Goal: Task Accomplishment & Management: Manage account settings

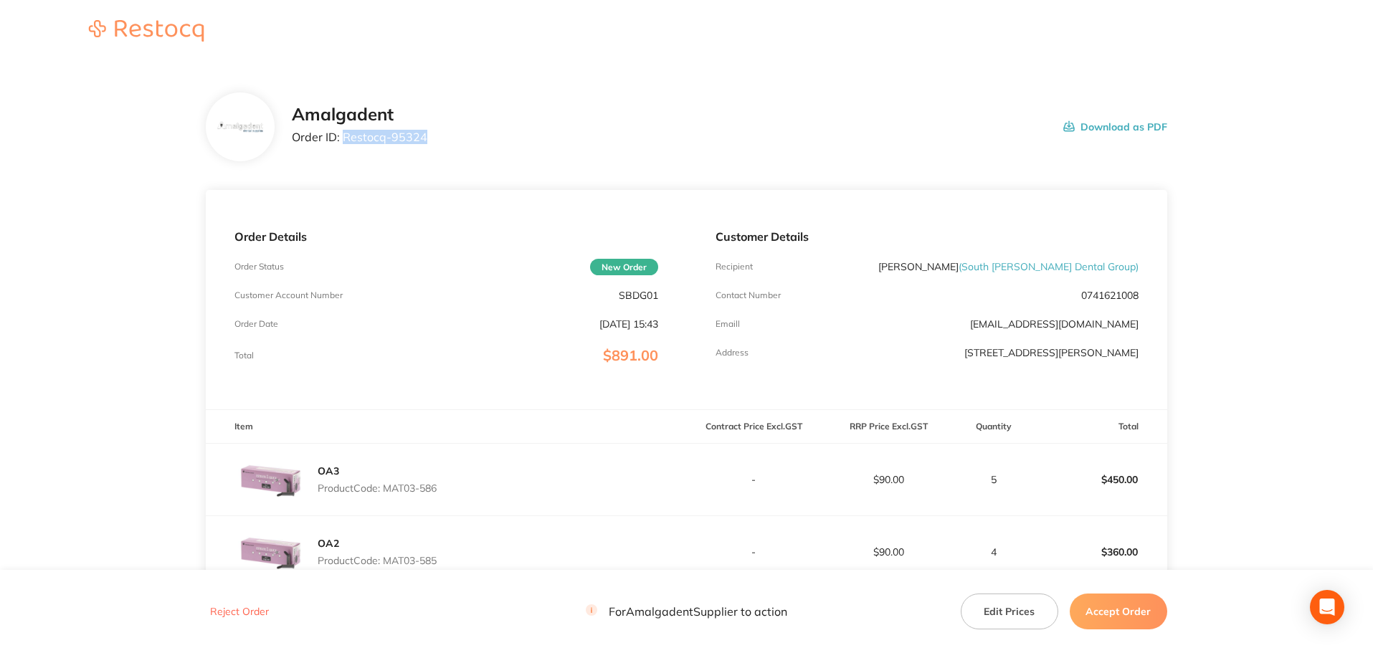
drag, startPoint x: 444, startPoint y: 136, endPoint x: 345, endPoint y: 131, distance: 99.1
click at [345, 131] on div "Amalgadent Order ID: Restocq- 95324 Download as PDF" at bounding box center [730, 127] width 876 height 44
copy p "Restocq- 95324"
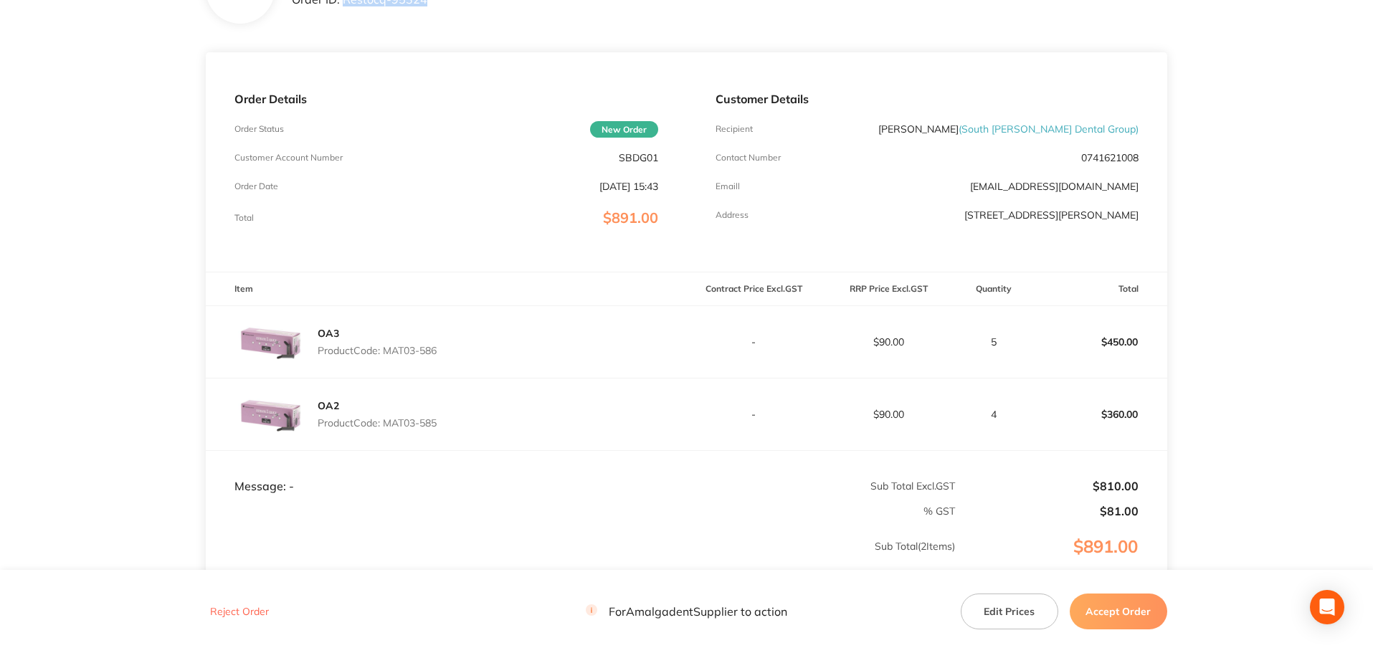
scroll to position [191, 0]
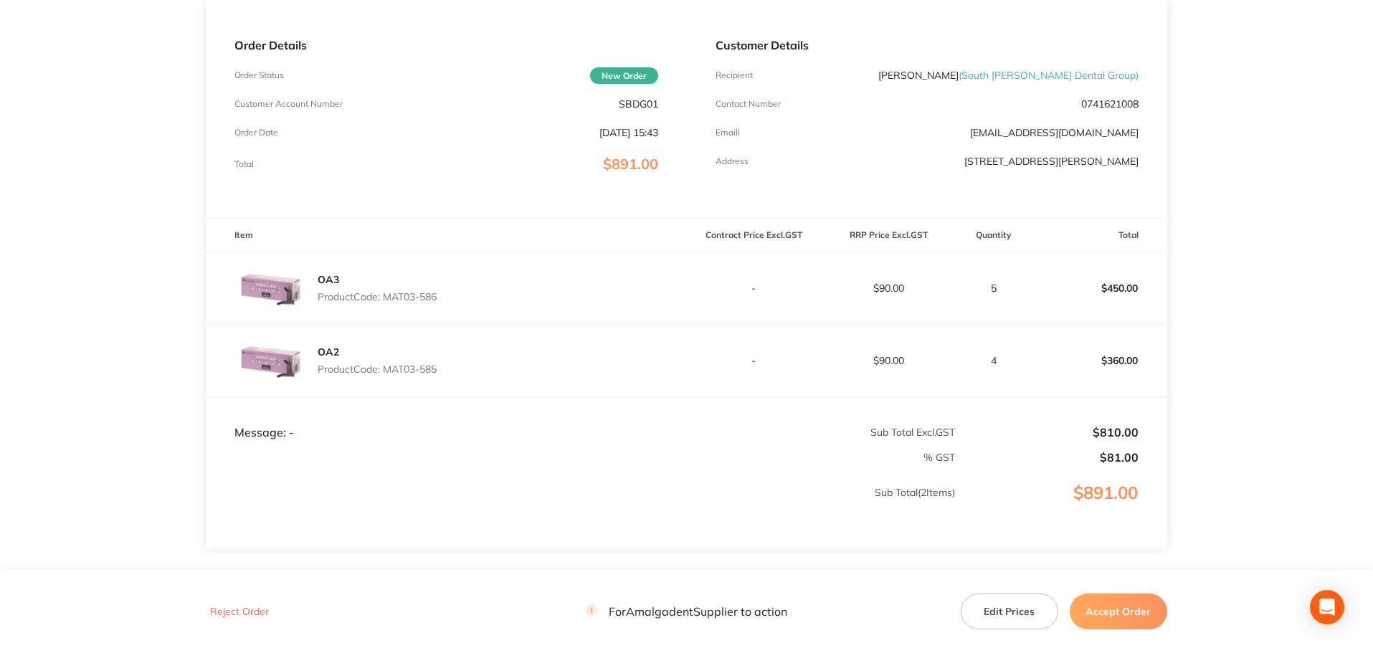
click at [116, 202] on main "Amalgadent Order ID: Restocq- 95324 Download as PDF Order Details Order Status …" at bounding box center [686, 268] width 1373 height 792
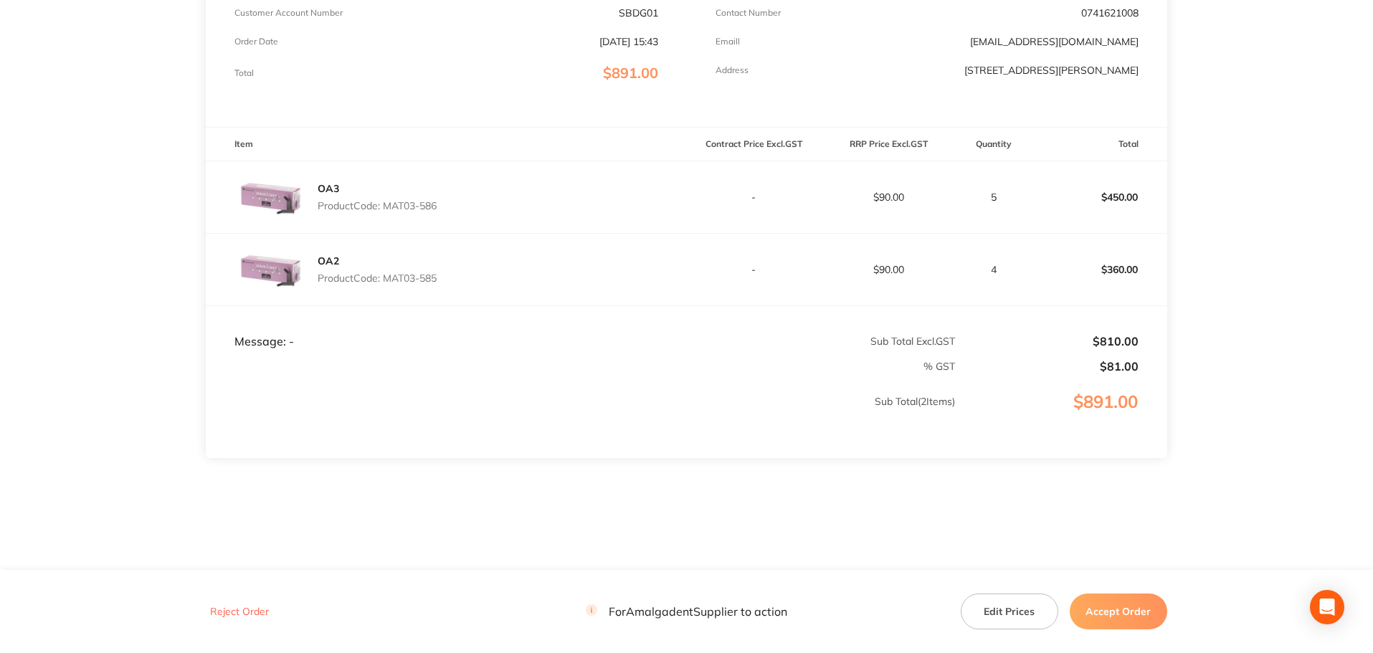
scroll to position [285, 0]
drag, startPoint x: 454, startPoint y: 204, endPoint x: 387, endPoint y: 199, distance: 66.8
click at [387, 199] on div "OA3 Product Code: MAT03-586" at bounding box center [446, 194] width 480 height 72
copy p "MAT03-586"
click at [49, 261] on main "Amalgadent Order ID: Restocq- 95324 Download as PDF Order Details Order Status …" at bounding box center [686, 174] width 1373 height 792
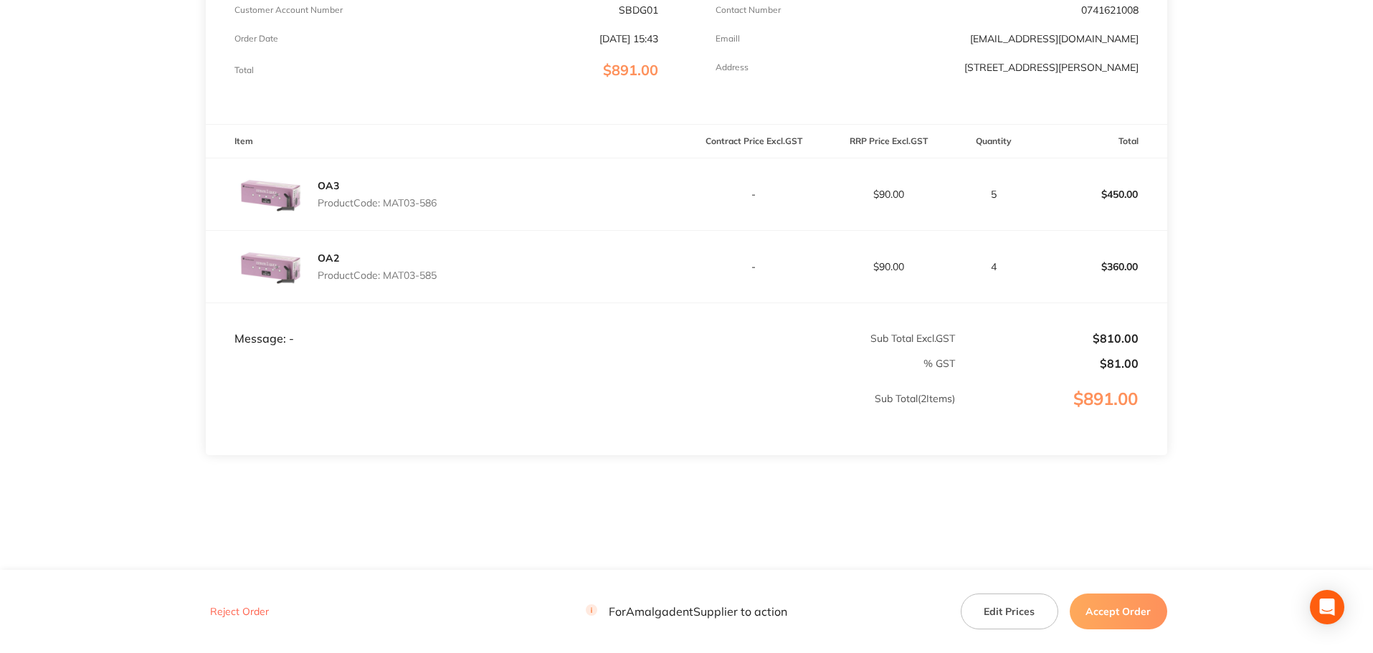
drag, startPoint x: 455, startPoint y: 274, endPoint x: 385, endPoint y: 273, distance: 69.6
click at [385, 273] on div "OA2 Product Code: MAT03-585" at bounding box center [446, 267] width 480 height 72
copy p "MAT03-585"
drag, startPoint x: 1279, startPoint y: 207, endPoint x: 1267, endPoint y: 209, distance: 12.4
click at [1279, 207] on main "Amalgadent Order ID: Restocq- 95324 Download as PDF Order Details Order Status …" at bounding box center [686, 174] width 1373 height 792
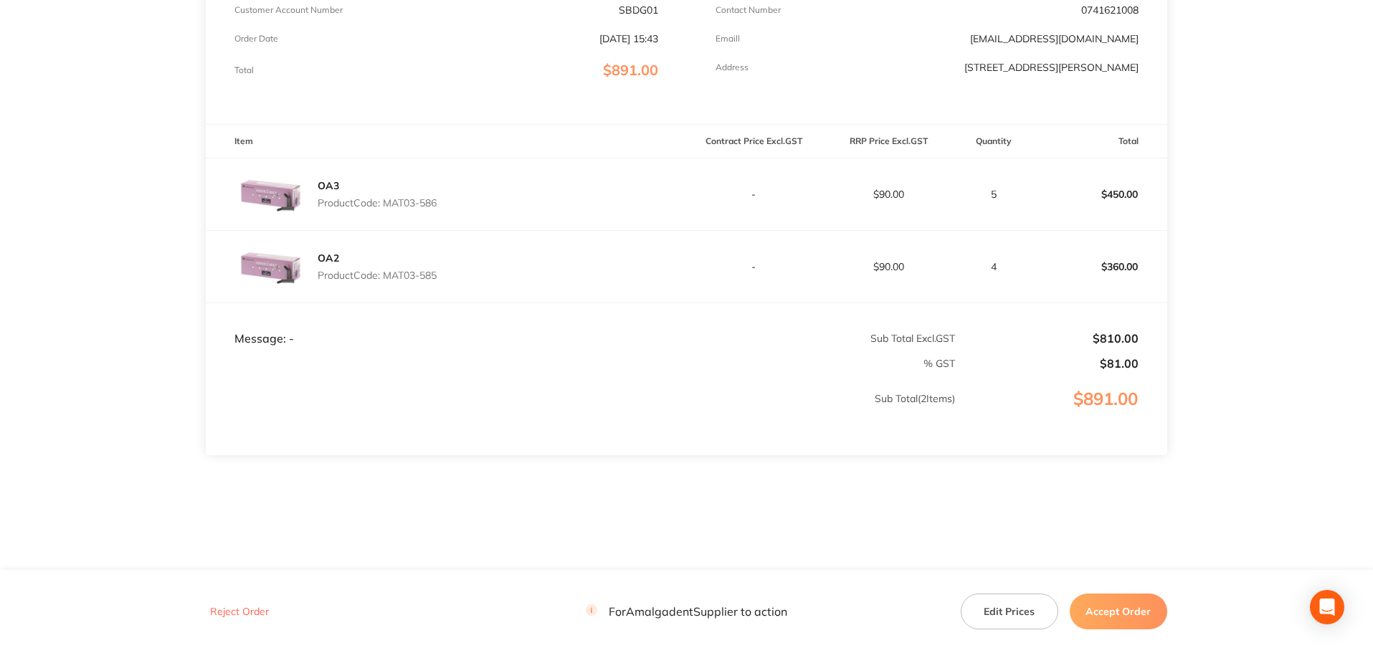
click at [1121, 611] on button "Accept Order" at bounding box center [1119, 612] width 98 height 36
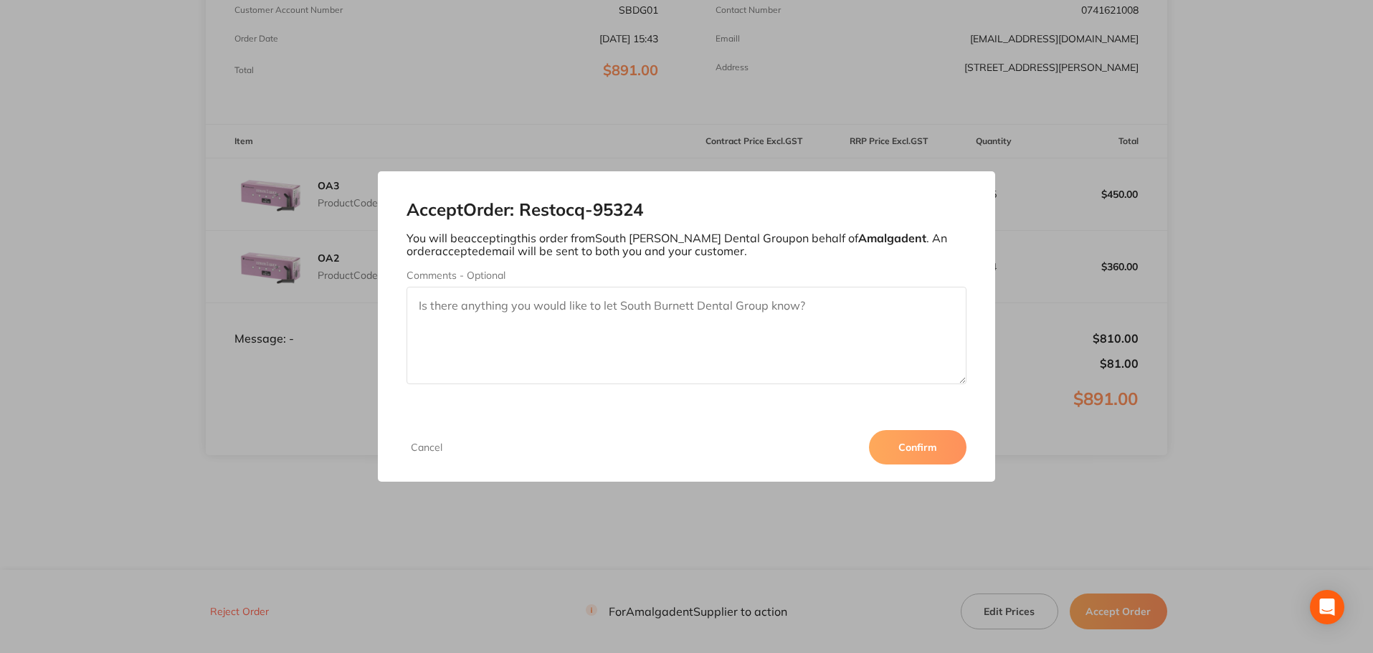
click at [596, 314] on textarea "Comments - Optional" at bounding box center [687, 336] width 561 height 98
type textarea "o"
type textarea "OA2 on backorder for 1 week"
click at [896, 447] on button "Confirm" at bounding box center [918, 447] width 98 height 34
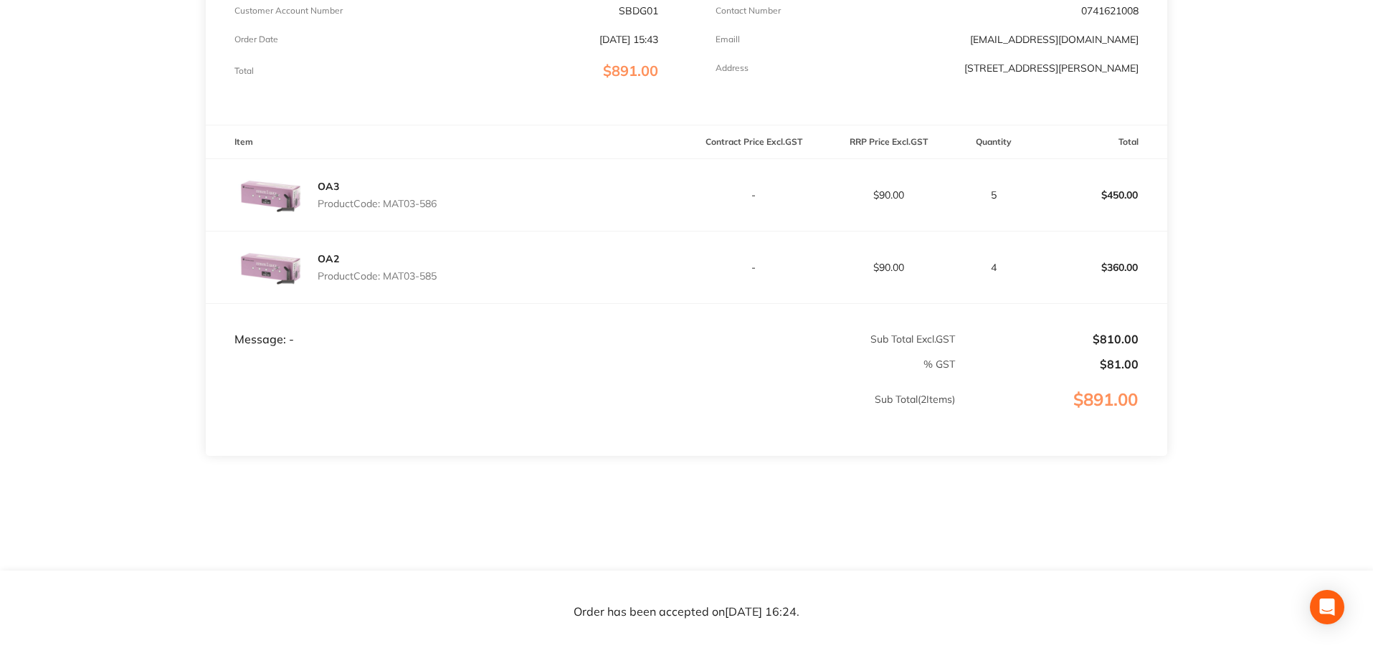
scroll to position [0, 0]
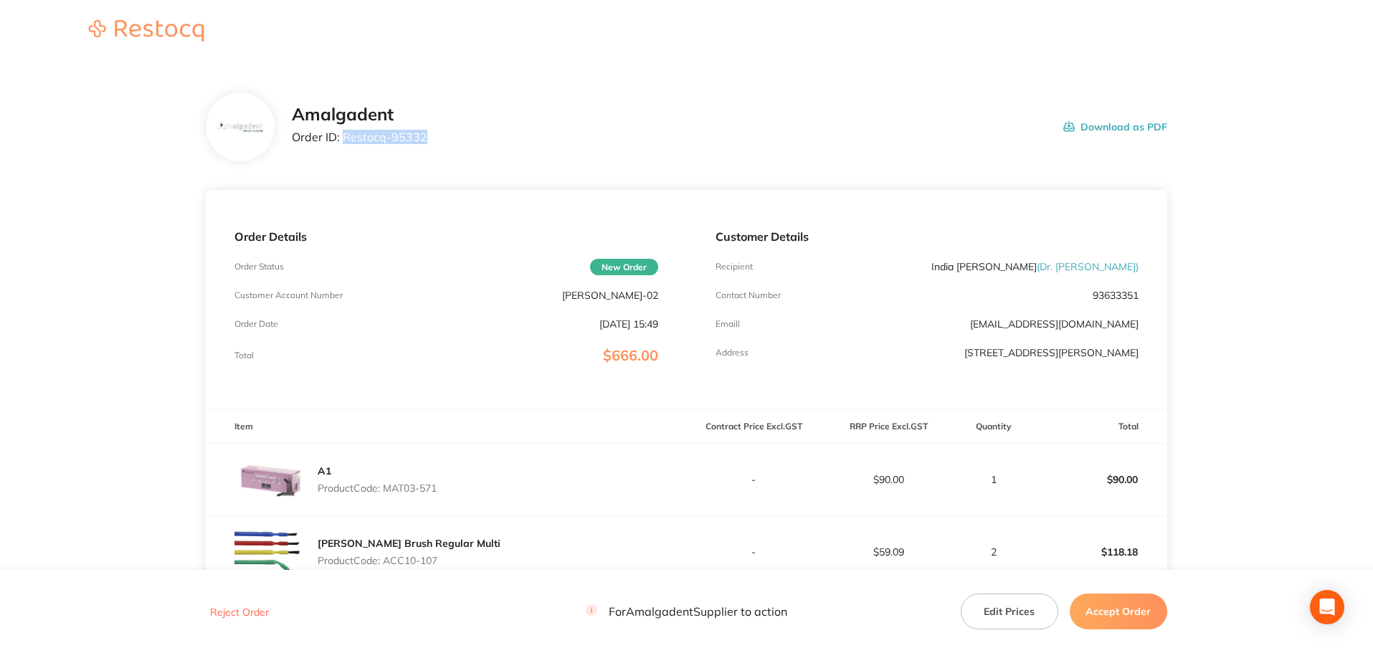
drag, startPoint x: 471, startPoint y: 146, endPoint x: 351, endPoint y: 141, distance: 120.6
click at [344, 141] on div "Amalgadent Order ID: Restocq- 95332 Download as PDF" at bounding box center [730, 127] width 876 height 44
copy p "Restocq- 95332"
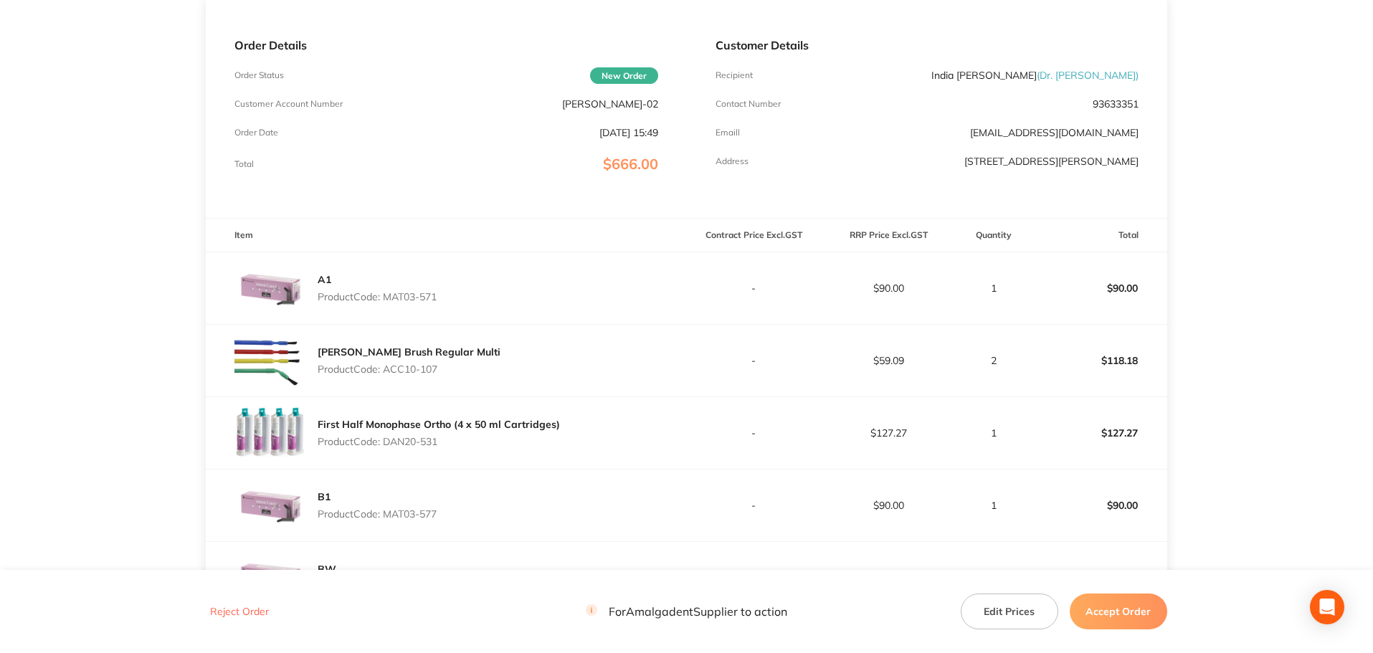
click at [38, 191] on main "Amalgadent Order ID: Restocq- 95332 Download as PDF Order Details Order Status …" at bounding box center [686, 376] width 1373 height 1009
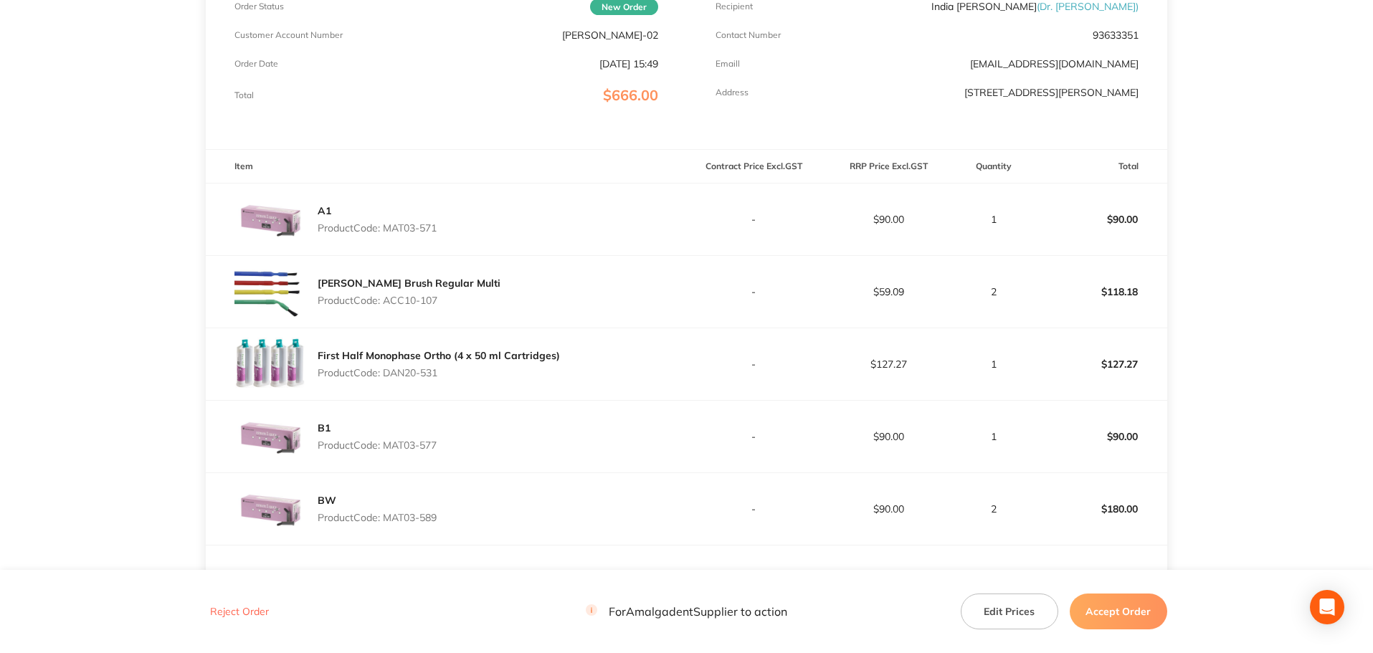
scroll to position [382, 0]
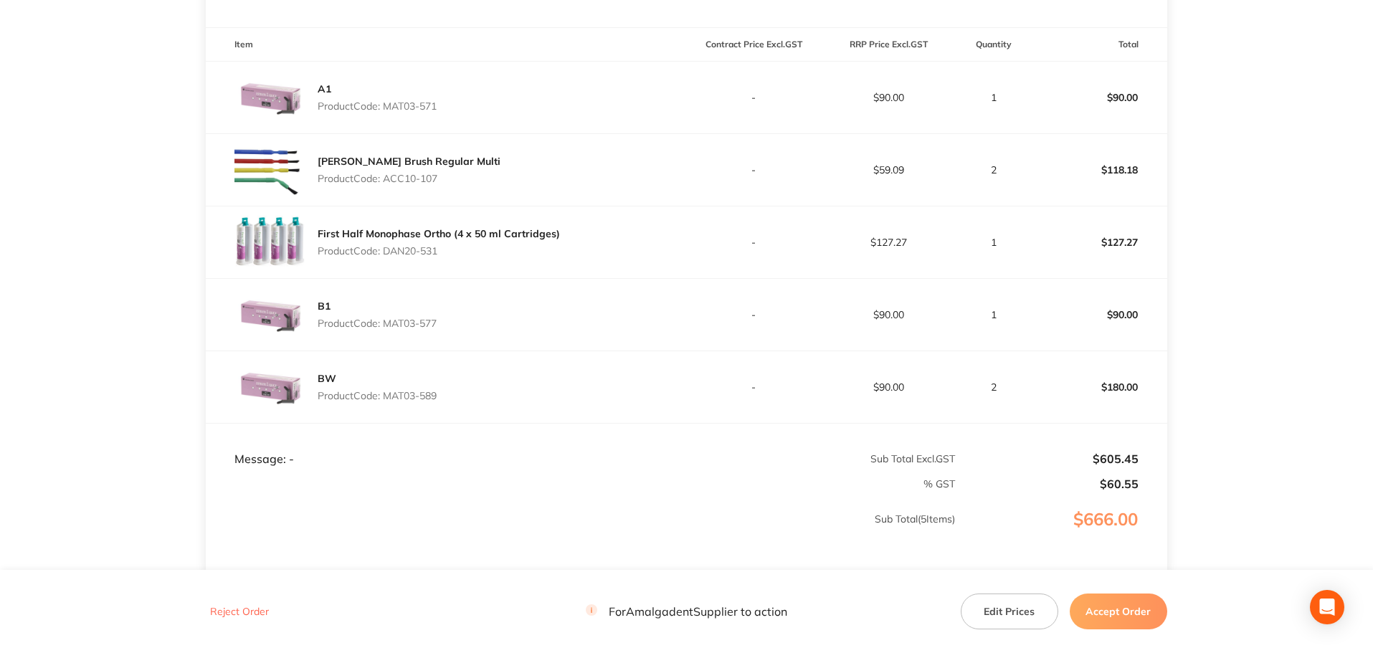
drag, startPoint x: 466, startPoint y: 106, endPoint x: 387, endPoint y: 101, distance: 79.0
click at [387, 101] on div "A1 Product Code: MAT03-571" at bounding box center [446, 98] width 480 height 72
copy p "MAT03-571"
click at [67, 267] on main "Amalgadent Order ID: Restocq- 95332 Download as PDF Order Details Order Status …" at bounding box center [686, 186] width 1373 height 1009
drag, startPoint x: 456, startPoint y: 174, endPoint x: 391, endPoint y: 179, distance: 65.4
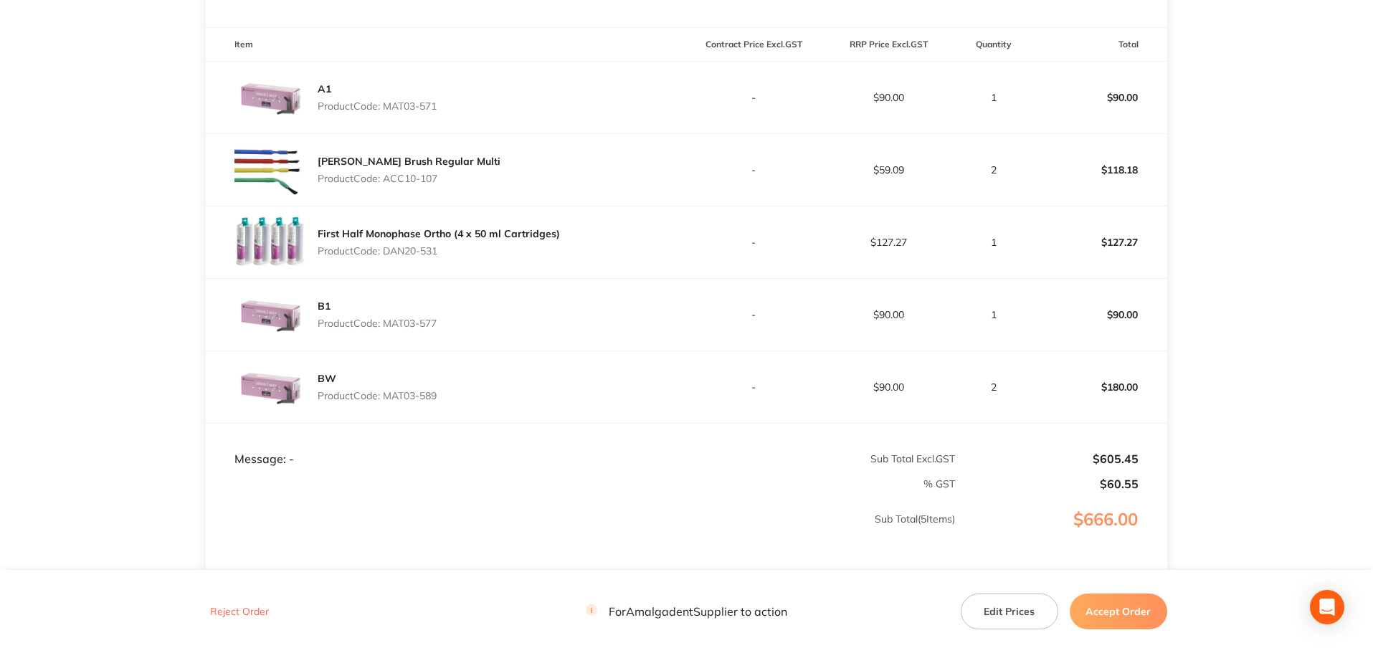
click at [389, 179] on div "Benda Brush Regular Multi Product Code: ACC10-107" at bounding box center [446, 170] width 480 height 72
drag, startPoint x: 385, startPoint y: 179, endPoint x: 442, endPoint y: 179, distance: 57.4
click at [442, 179] on p "Product Code: ACC10-107" at bounding box center [409, 178] width 183 height 11
copy p "ACC10-107"
click at [42, 309] on main "Amalgadent Order ID: Restocq- 95332 Download as PDF Order Details Order Status …" at bounding box center [686, 186] width 1373 height 1009
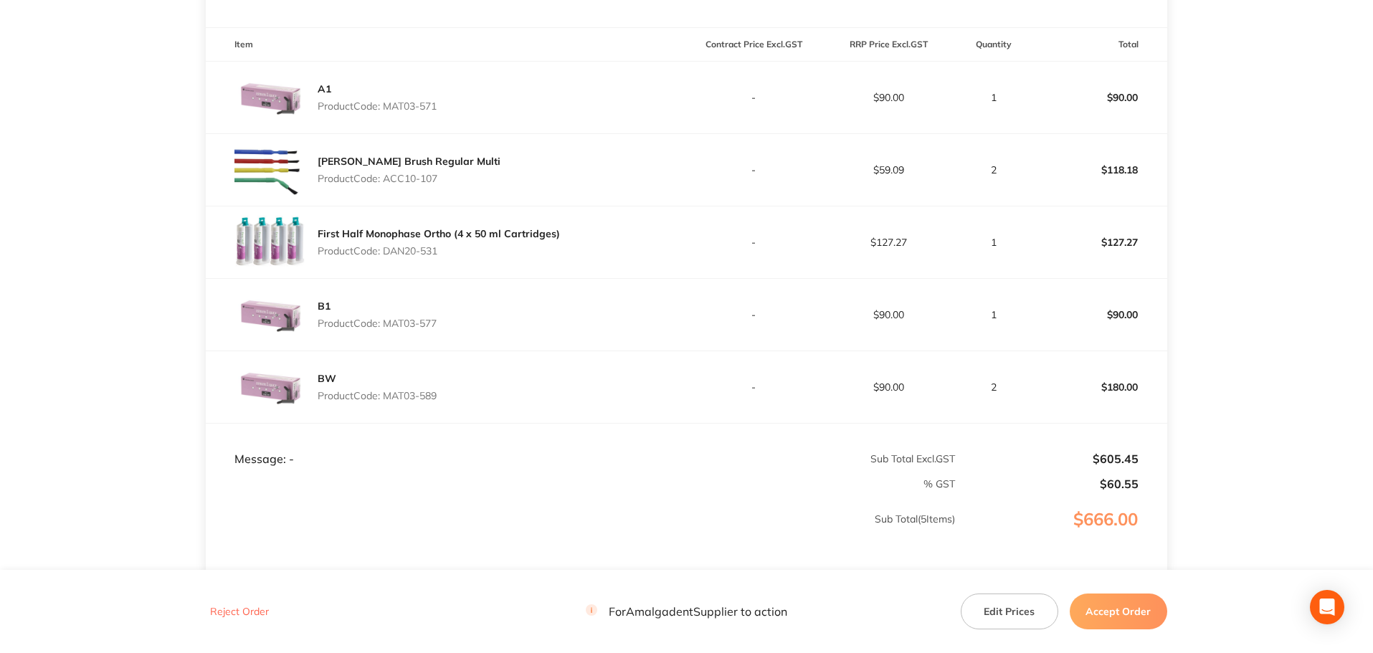
drag, startPoint x: 455, startPoint y: 252, endPoint x: 387, endPoint y: 257, distance: 69.0
click at [387, 257] on p "Product Code: DAN20-531" at bounding box center [439, 250] width 242 height 11
copy p "DAN20-531"
click at [121, 283] on main "Amalgadent Order ID: Restocq- 95332 Download as PDF Order Details Order Status …" at bounding box center [686, 186] width 1373 height 1009
drag, startPoint x: 449, startPoint y: 322, endPoint x: 392, endPoint y: 326, distance: 57.5
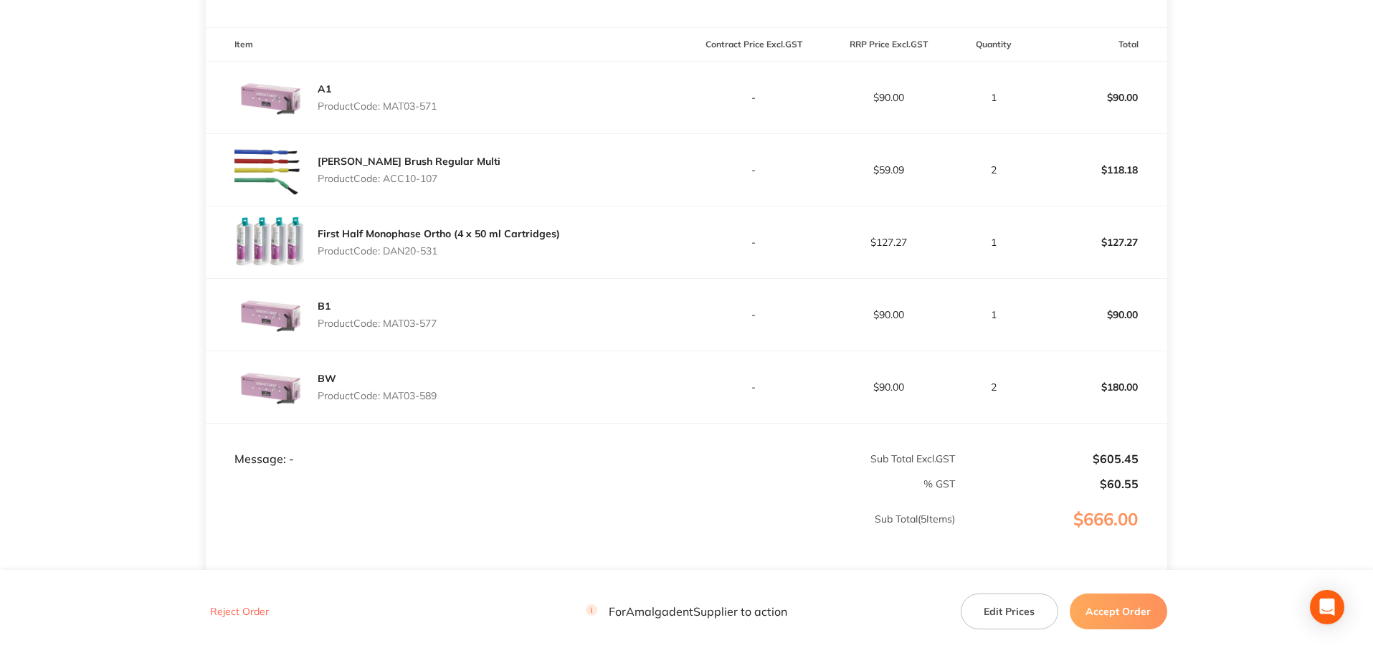
click at [389, 326] on div "B1 Product Code: MAT03-577" at bounding box center [446, 315] width 480 height 72
copy p "MAT03-577"
click at [112, 347] on main "Amalgadent Order ID: Restocq- 95332 Download as PDF Order Details Order Status …" at bounding box center [686, 186] width 1373 height 1009
drag, startPoint x: 454, startPoint y: 407, endPoint x: 388, endPoint y: 398, distance: 66.6
click at [388, 398] on div "BW Product Code: MAT03-589" at bounding box center [446, 387] width 480 height 72
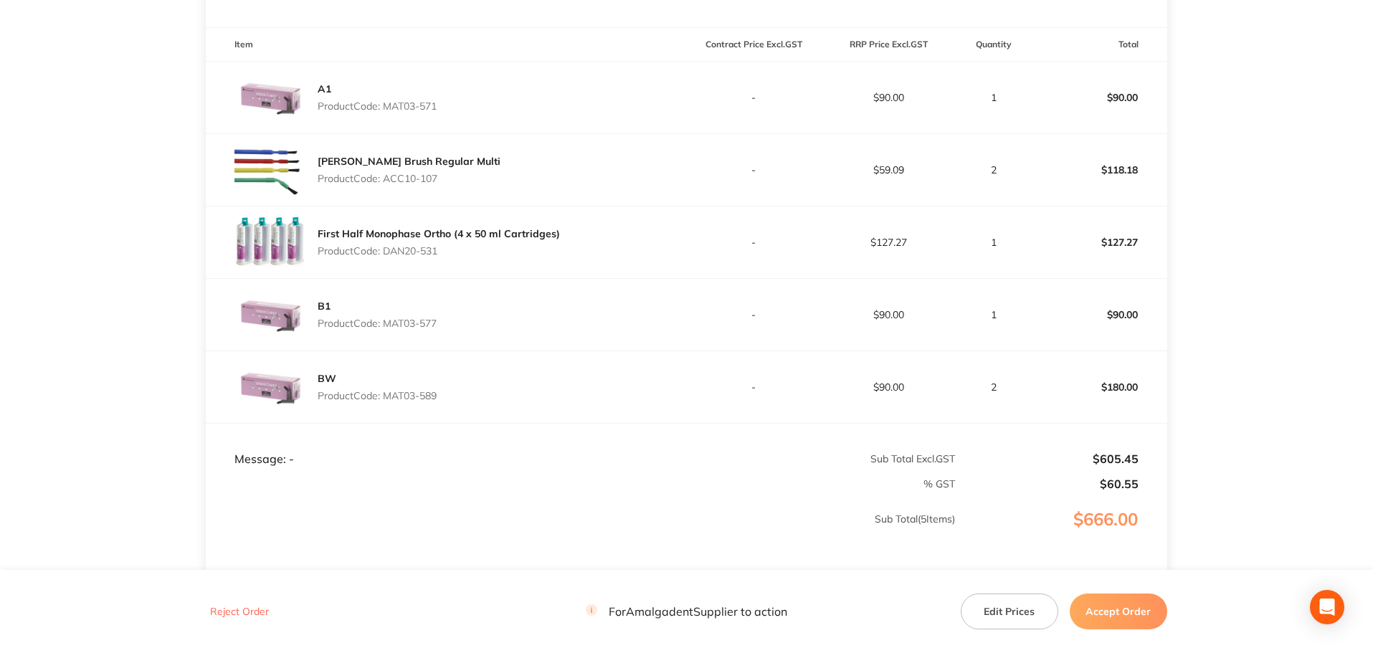
copy p "MAT03-589"
click at [1296, 275] on main "Amalgadent Order ID: Restocq- 95332 Download as PDF Order Details Order Status …" at bounding box center [686, 186] width 1373 height 1009
click at [1107, 620] on button "Accept Order" at bounding box center [1119, 612] width 98 height 36
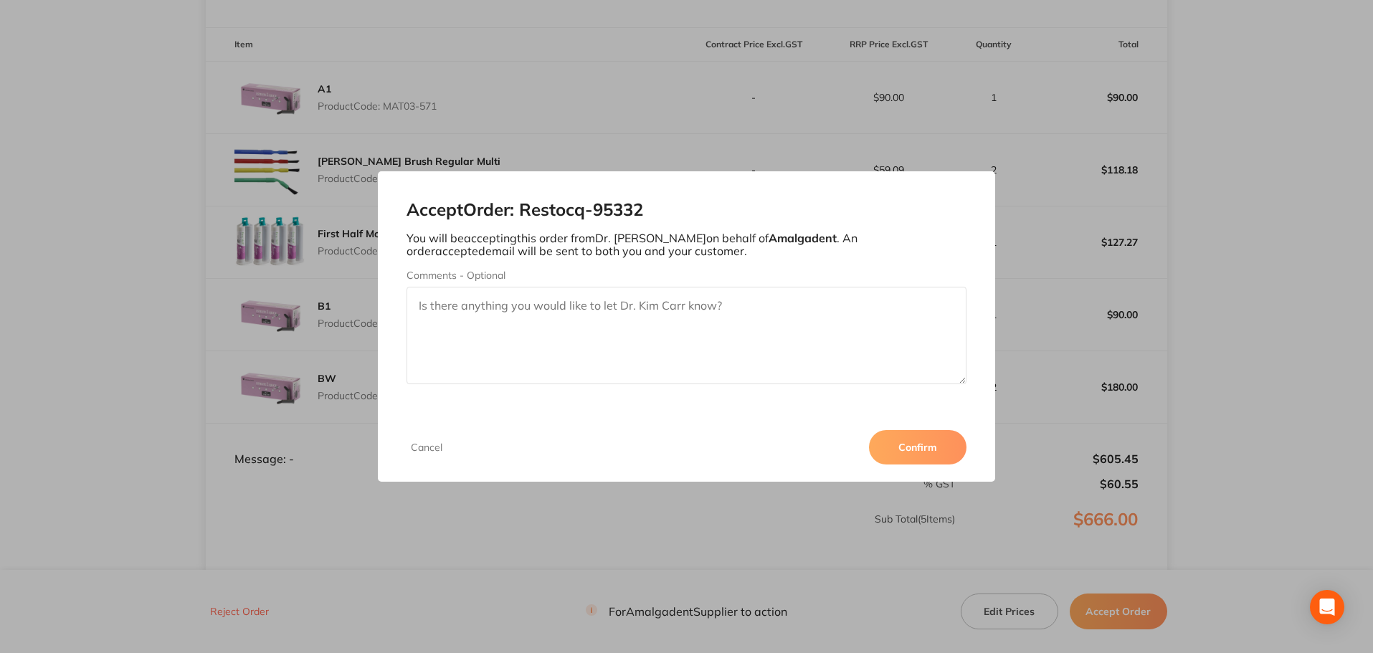
click at [948, 452] on button "Confirm" at bounding box center [918, 447] width 98 height 34
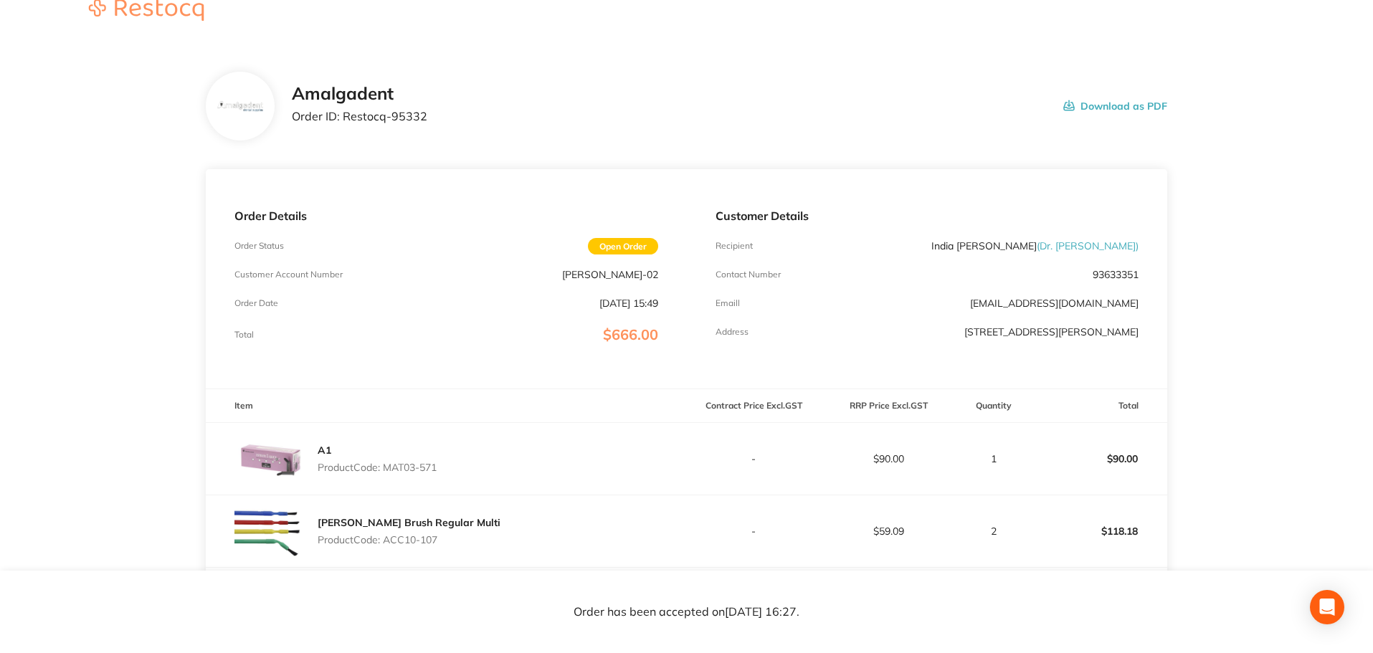
scroll to position [0, 0]
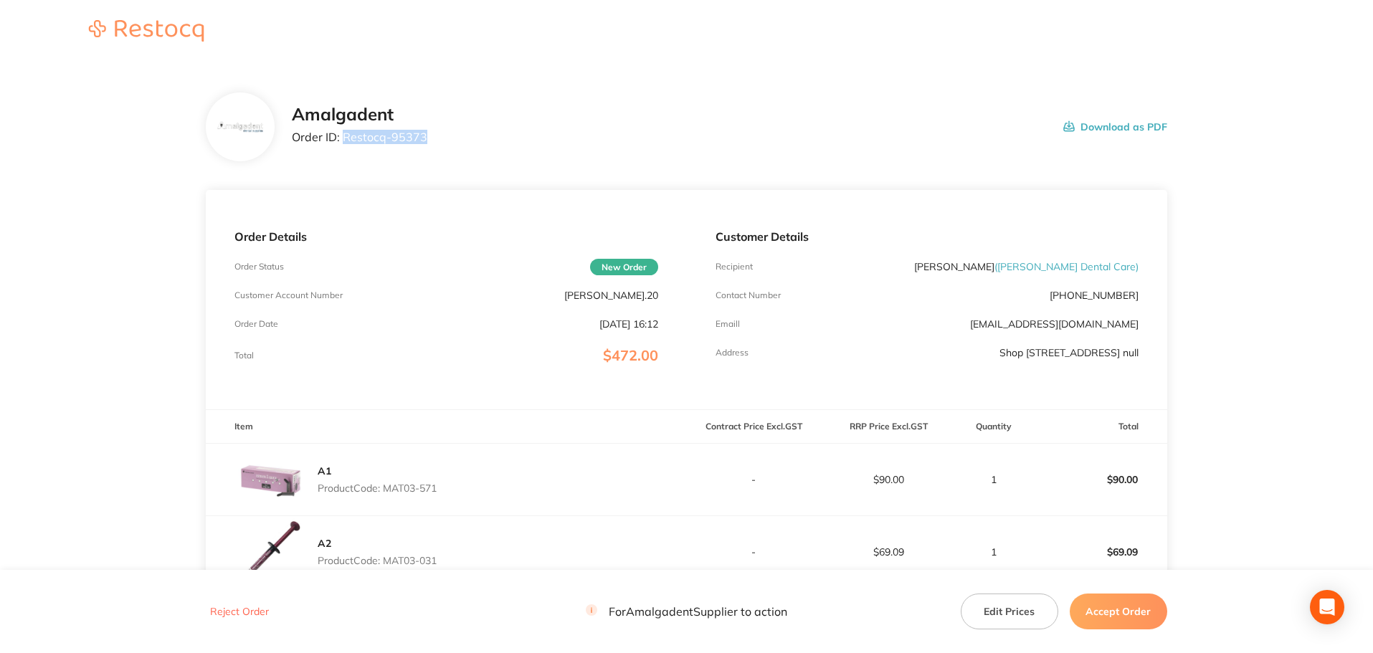
drag, startPoint x: 453, startPoint y: 145, endPoint x: 346, endPoint y: 138, distance: 107.1
click at [346, 138] on div "Amalgadent Order ID: Restocq- 95373 Download as PDF" at bounding box center [730, 127] width 876 height 44
copy p "Restocq- 95373"
click at [150, 179] on main "Amalgadent Order ID: Restocq- 95373 Download as PDF Order Details Order Status …" at bounding box center [686, 532] width 1373 height 937
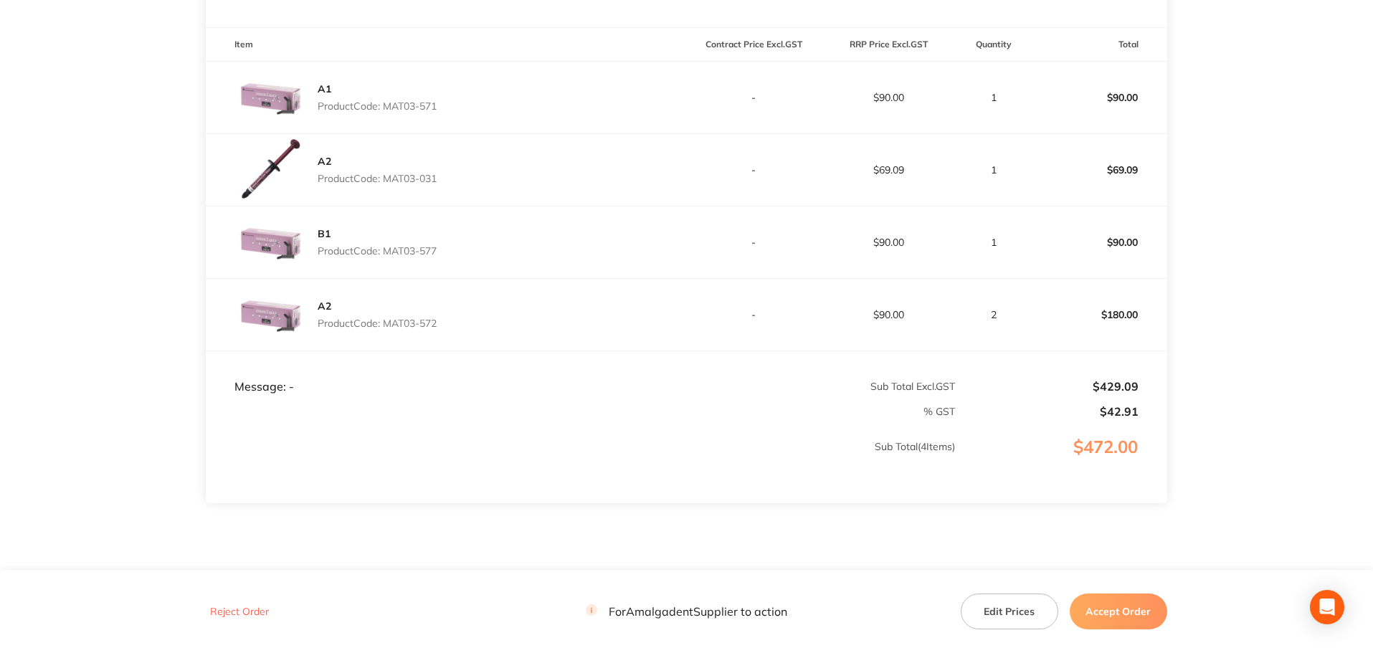
scroll to position [191, 0]
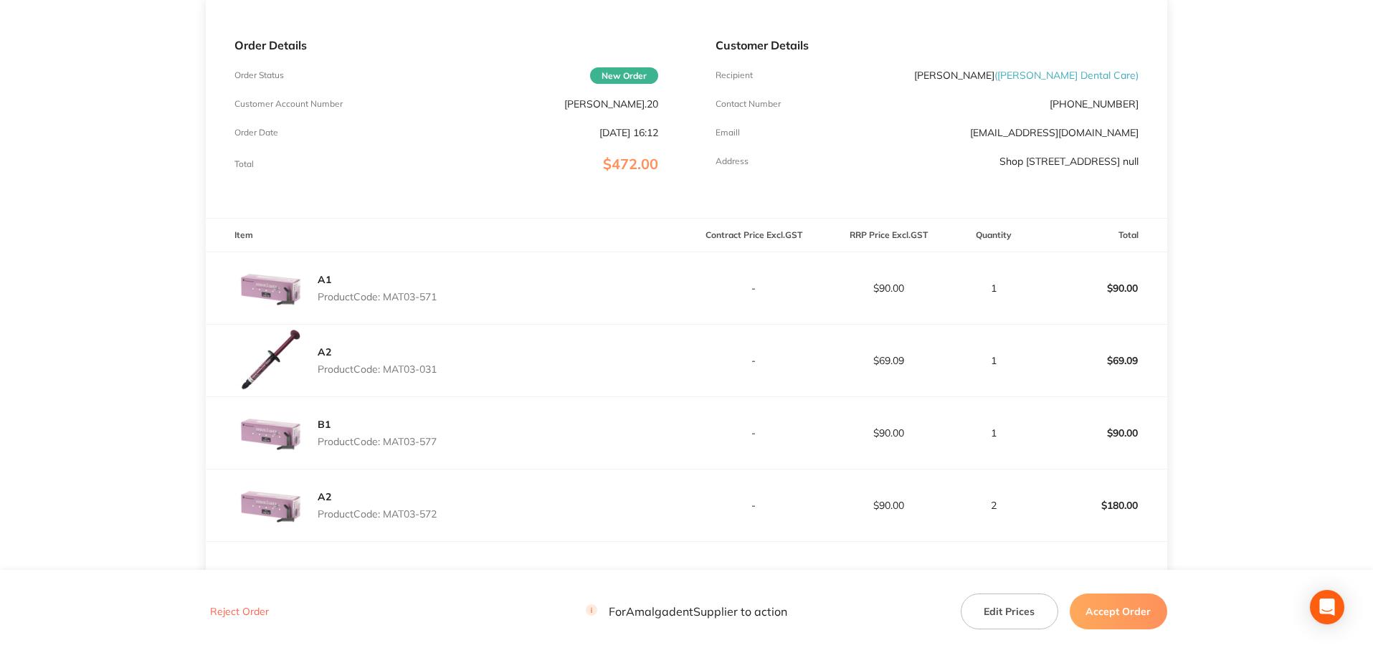
drag, startPoint x: 453, startPoint y: 297, endPoint x: 389, endPoint y: 295, distance: 63.1
click at [387, 290] on div "A1 Product Code: MAT03-571" at bounding box center [446, 288] width 480 height 72
copy p "MAT03-571"
click at [142, 291] on main "Amalgadent Order ID: Restocq- 95373 Download as PDF Order Details Order Status …" at bounding box center [686, 340] width 1373 height 937
drag, startPoint x: 450, startPoint y: 370, endPoint x: 393, endPoint y: 367, distance: 57.4
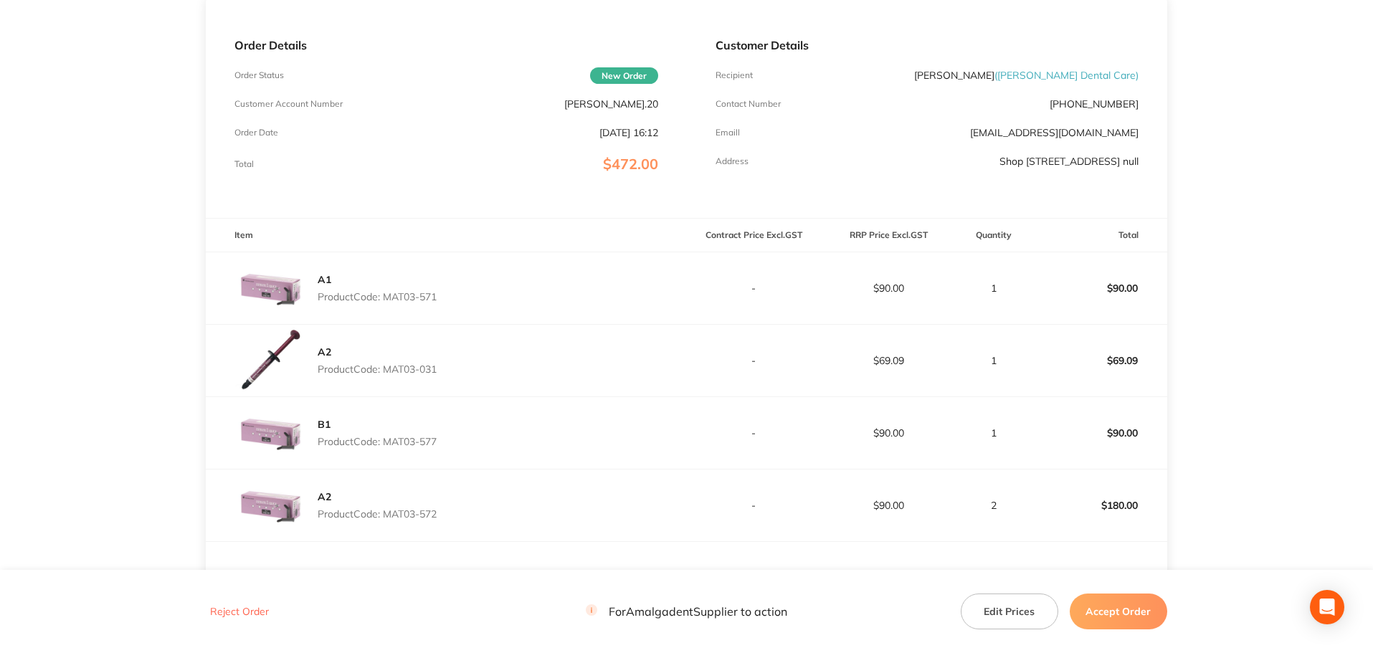
click at [387, 368] on div "A2 Product Code: MAT03-031" at bounding box center [446, 361] width 480 height 72
copy p "MAT03-031"
drag, startPoint x: 99, startPoint y: 323, endPoint x: 111, endPoint y: 323, distance: 12.2
click at [100, 323] on main "Amalgadent Order ID: Restocq- 95373 Download as PDF Order Details Order Status …" at bounding box center [686, 340] width 1373 height 937
drag, startPoint x: 450, startPoint y: 442, endPoint x: 387, endPoint y: 440, distance: 63.9
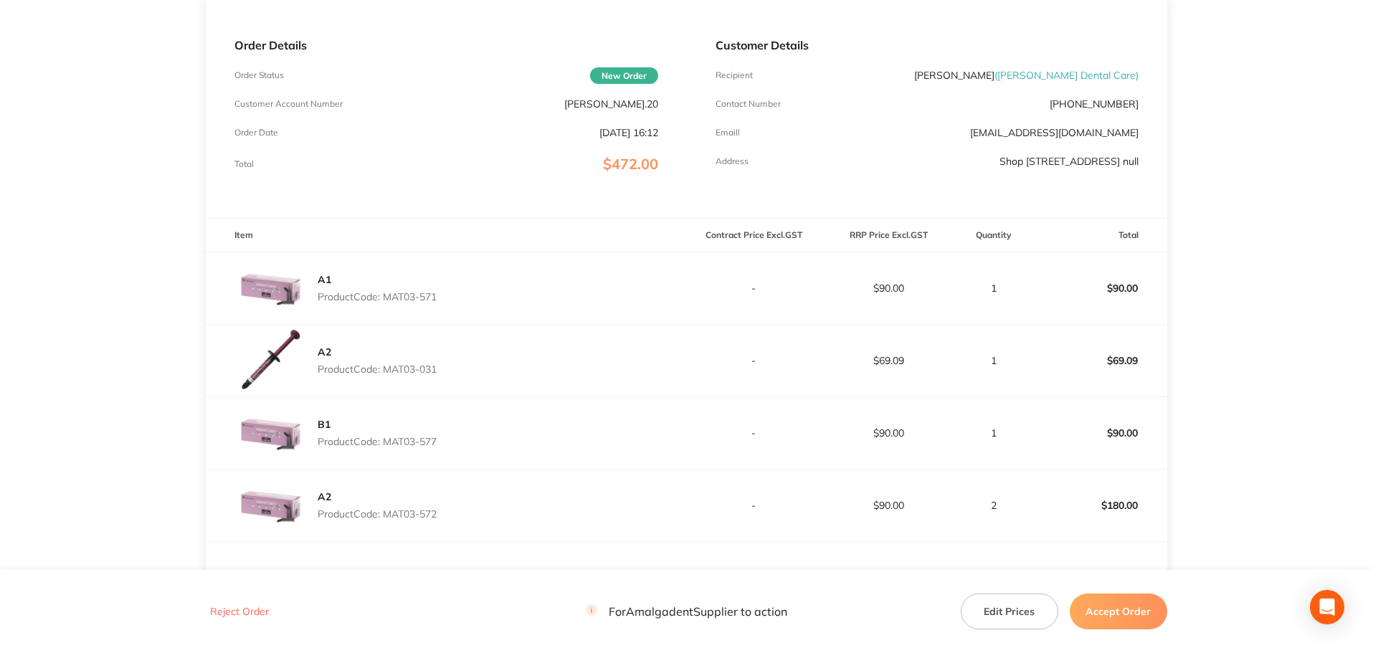
click at [387, 440] on div "B1 Product Code: MAT03-577" at bounding box center [446, 433] width 480 height 72
copy p "MAT03-577"
drag, startPoint x: 103, startPoint y: 329, endPoint x: 121, endPoint y: 312, distance: 24.9
click at [104, 328] on main "Amalgadent Order ID: Restocq- 95373 Download as PDF Order Details Order Status …" at bounding box center [686, 340] width 1373 height 937
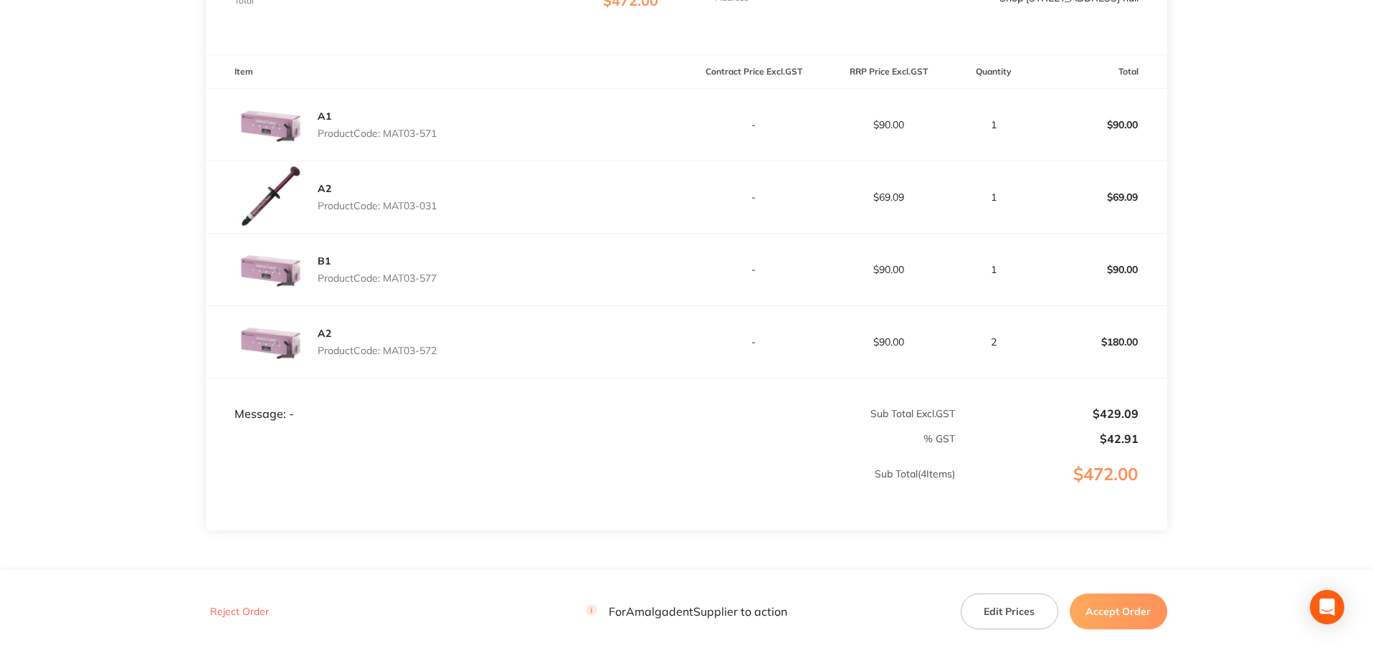
scroll to position [382, 0]
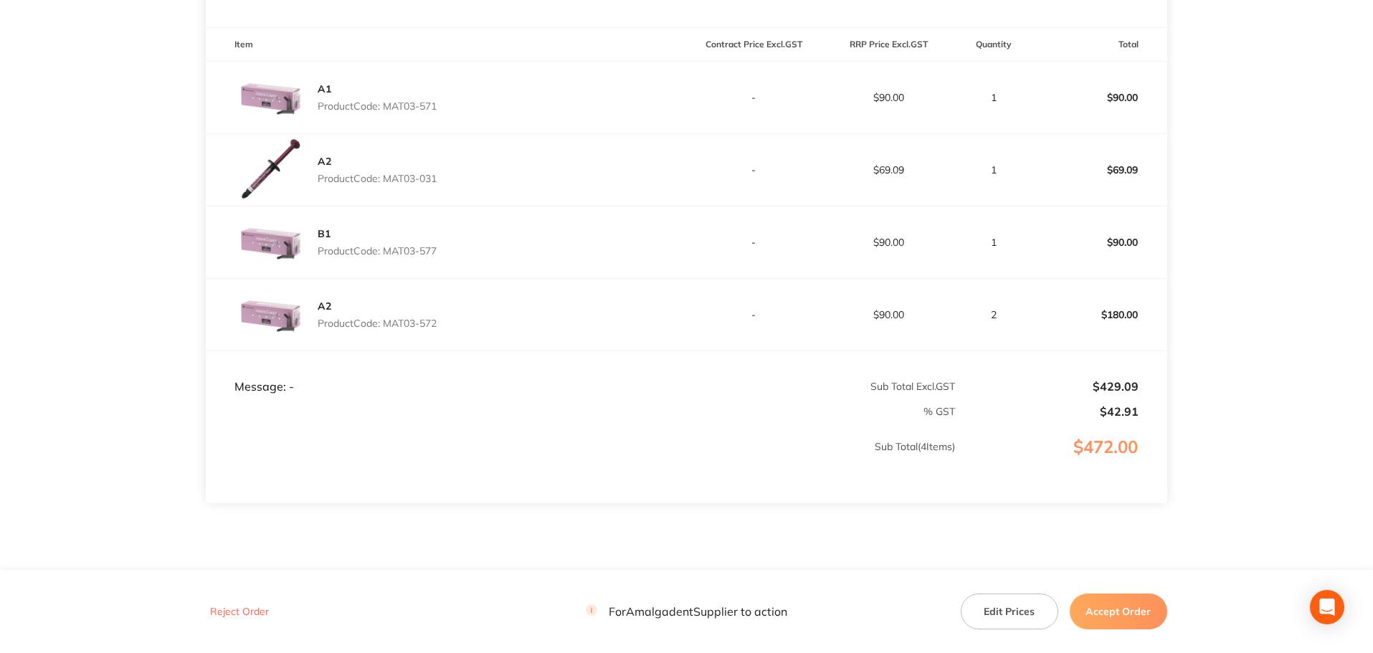
drag, startPoint x: 462, startPoint y: 326, endPoint x: 387, endPoint y: 325, distance: 75.3
click at [387, 325] on div "A2 Product Code: MAT03-572" at bounding box center [446, 315] width 480 height 72
copy p "MAT03-572"
click at [1288, 227] on main "Amalgadent Order ID: Restocq- 95373 Download as PDF Order Details Order Status …" at bounding box center [686, 150] width 1373 height 937
click at [1112, 610] on button "Accept Order" at bounding box center [1119, 612] width 98 height 36
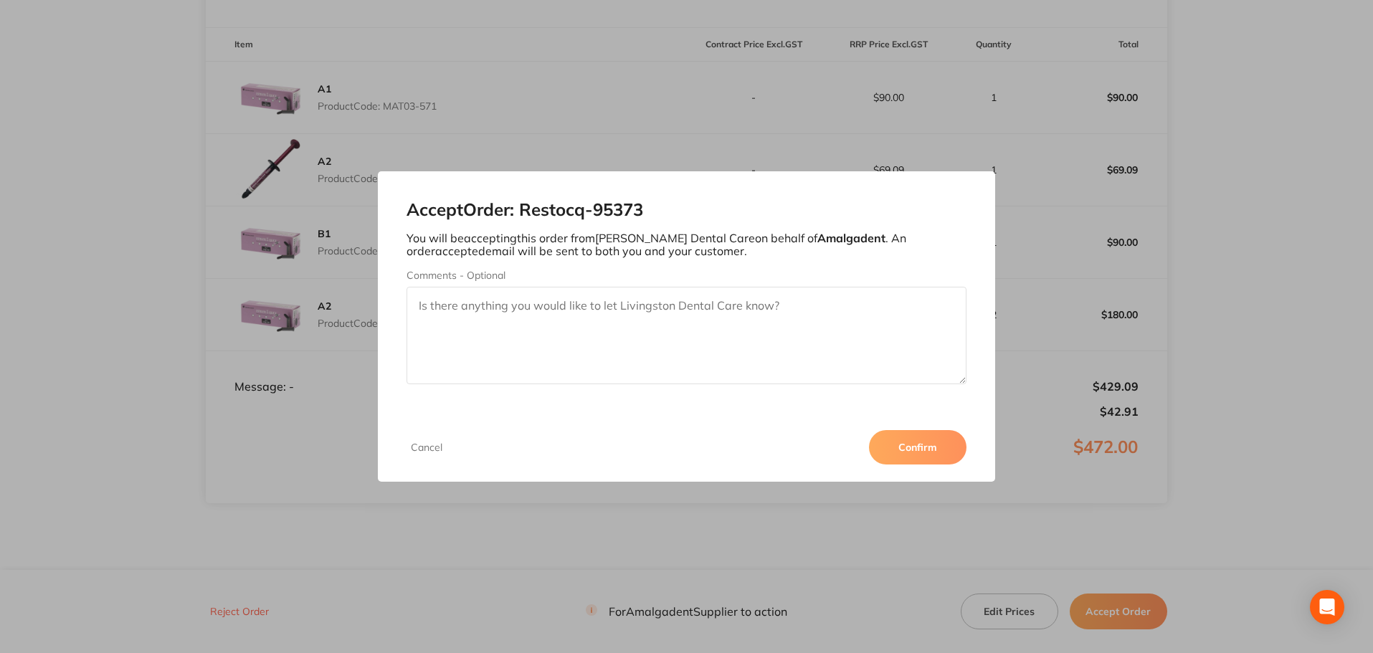
click at [546, 325] on textarea "Comments - Optional" at bounding box center [687, 336] width 561 height 98
drag, startPoint x: 537, startPoint y: 191, endPoint x: 541, endPoint y: 234, distance: 43.2
click at [541, 234] on div "Accept Order: Restocq- 95373 You will be accepting this order from Livingston D…" at bounding box center [687, 291] width 618 height 241
click at [800, 354] on textarea "Comments - Optional" at bounding box center [687, 336] width 561 height 98
click at [425, 445] on button "Cancel" at bounding box center [427, 447] width 40 height 13
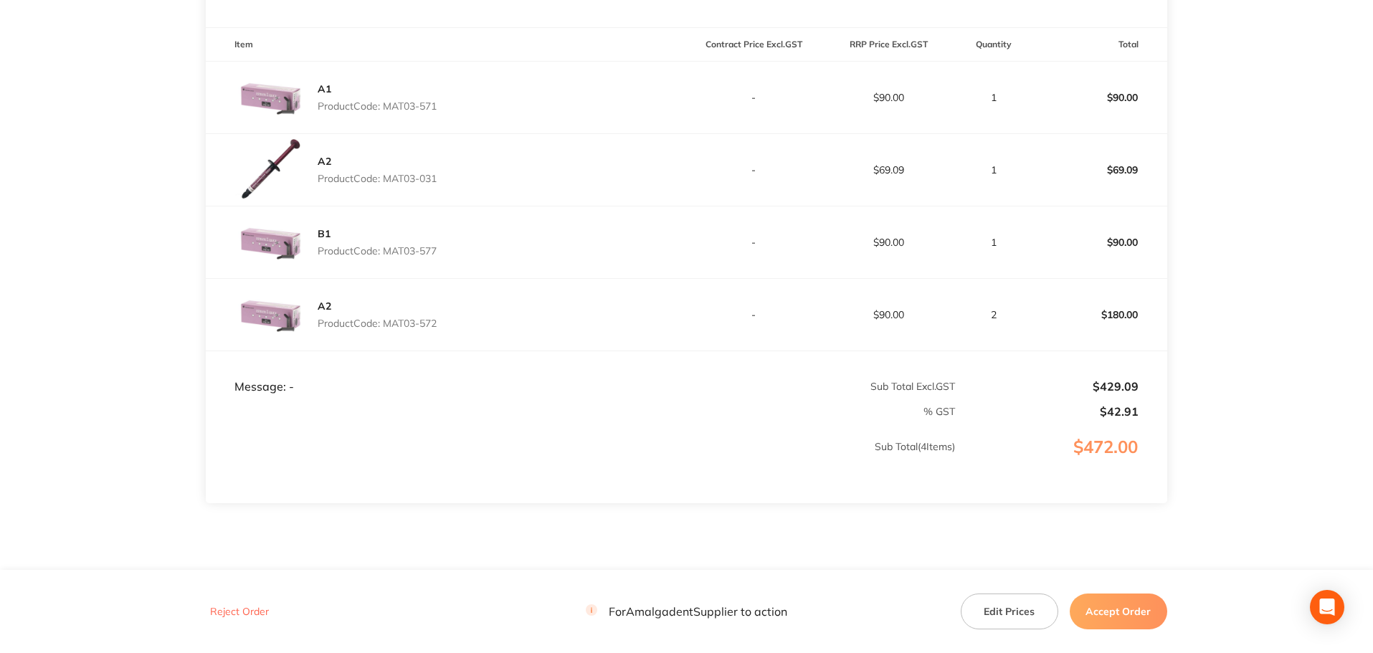
drag, startPoint x: 456, startPoint y: 326, endPoint x: 389, endPoint y: 326, distance: 66.7
click at [389, 326] on div "A2 Product Code: MAT03-572" at bounding box center [446, 315] width 480 height 72
copy p "MAT03-572"
click at [1132, 615] on button "Accept Order" at bounding box center [1119, 612] width 98 height 36
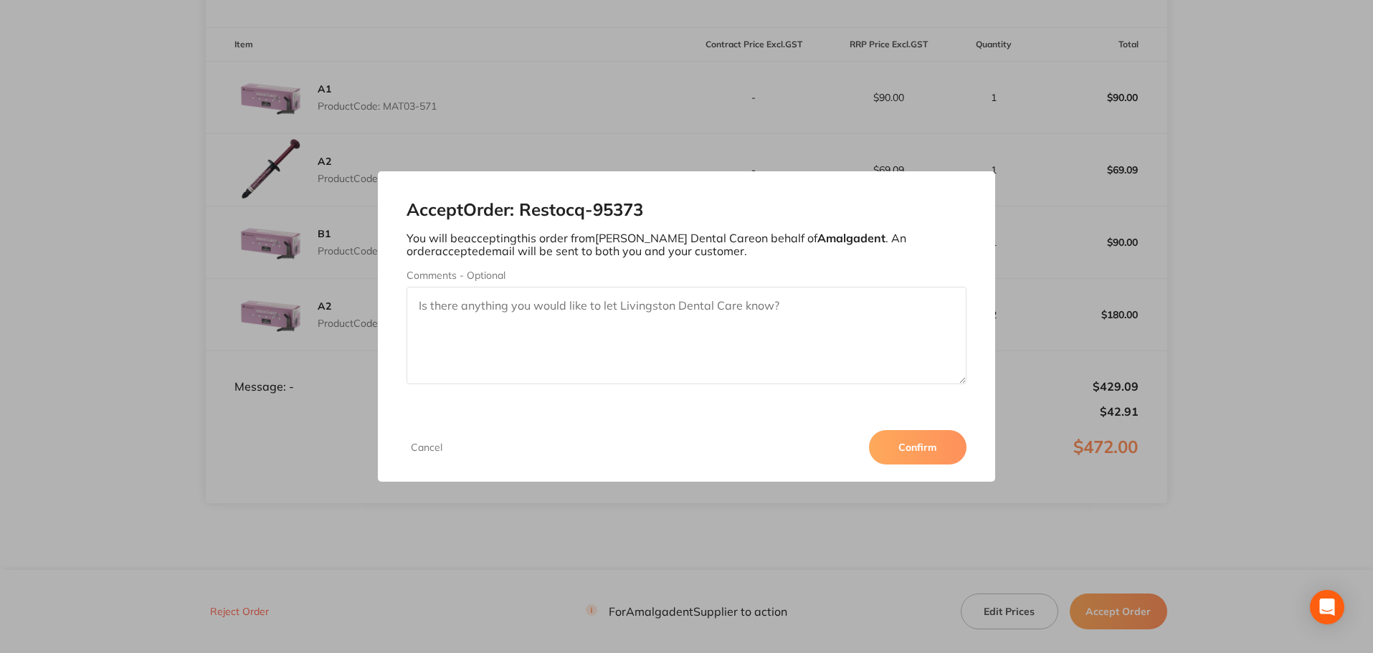
click at [472, 311] on textarea "Comments - Optional" at bounding box center [687, 336] width 561 height 98
paste textarea "MAT03-572"
type textarea "MAT03-572 ON BACKORDER ETA 1 WEEK"
click at [922, 458] on button "Confirm" at bounding box center [918, 447] width 98 height 34
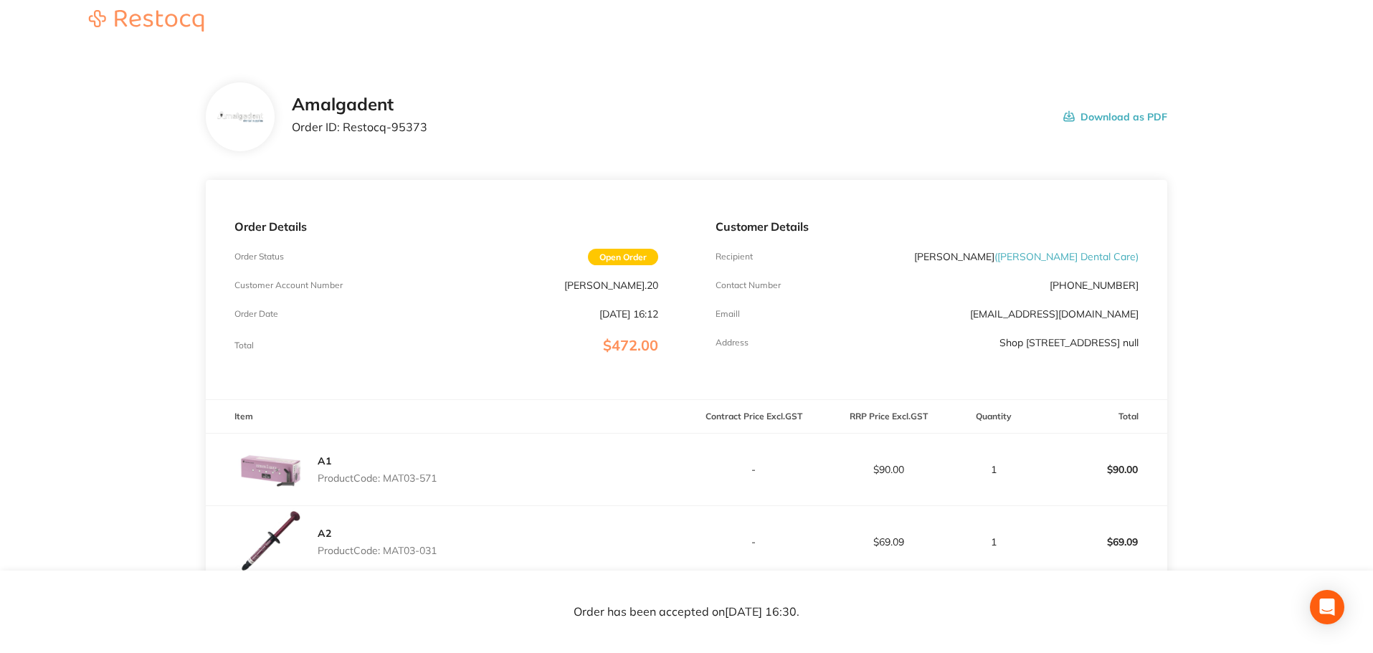
scroll to position [0, 0]
